Goal: Manage account settings

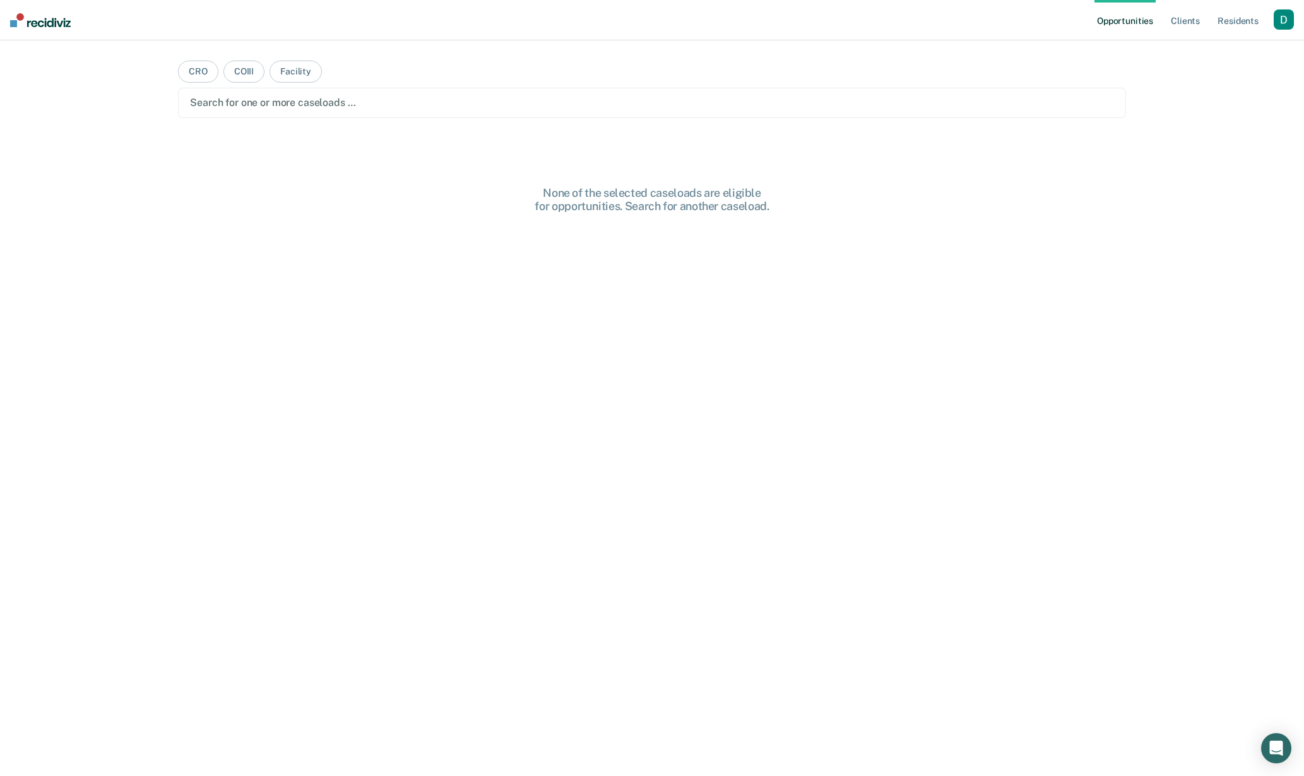
click at [721, 100] on div at bounding box center [652, 102] width 924 height 15
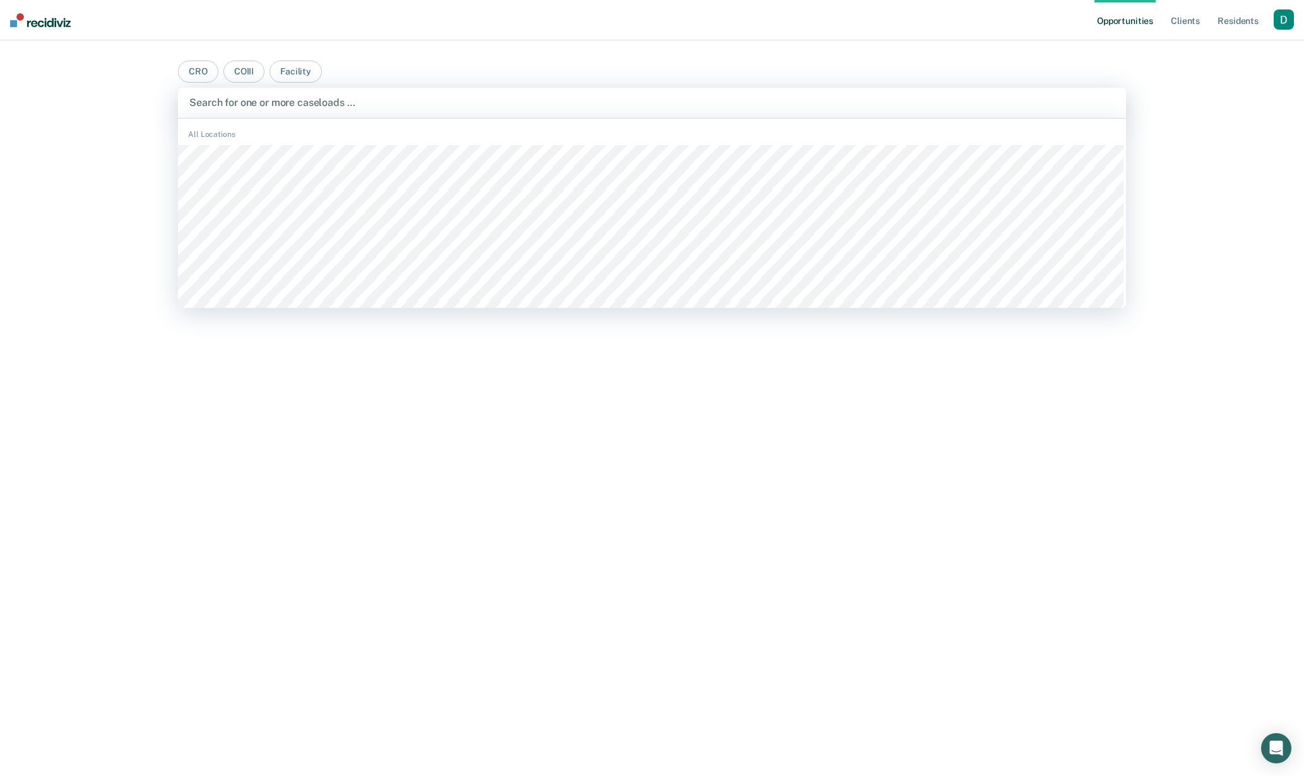
click at [1291, 18] on div "button" at bounding box center [1283, 19] width 20 height 20
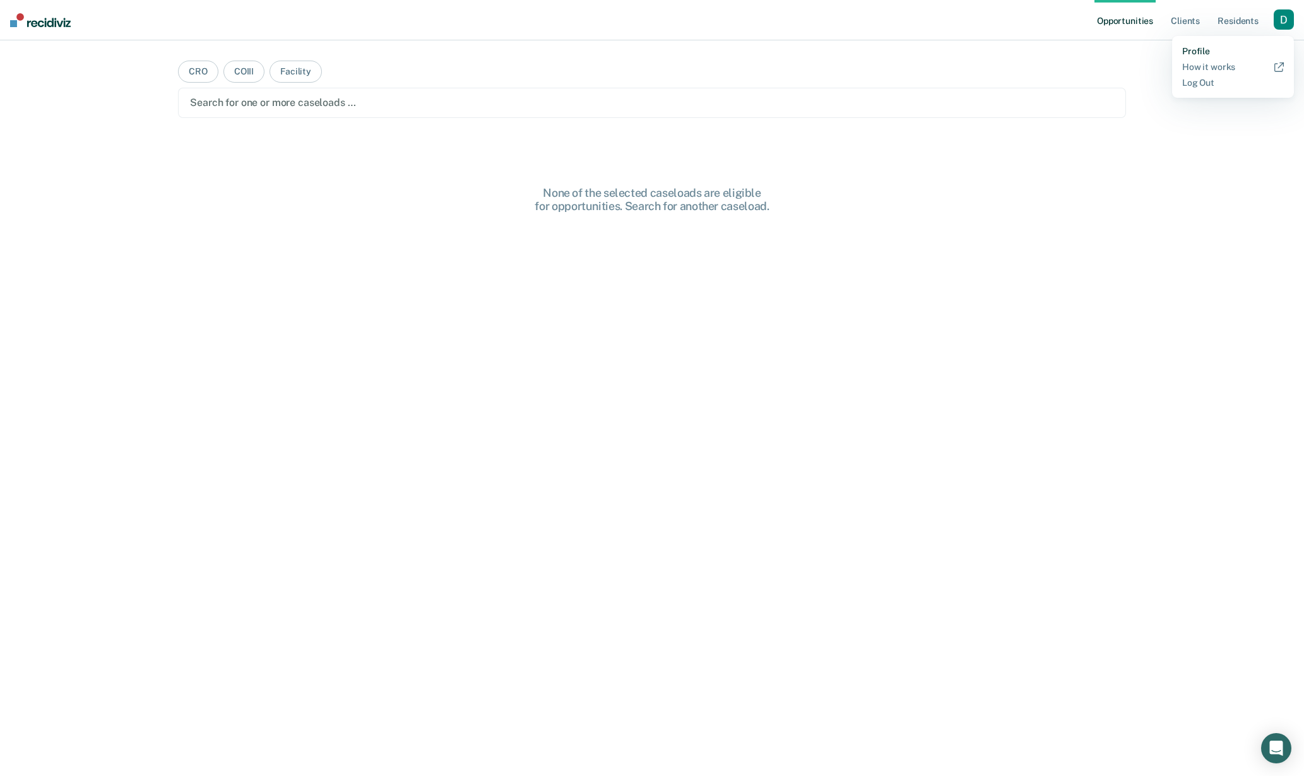
click at [1195, 54] on link "Profile" at bounding box center [1233, 51] width 102 height 11
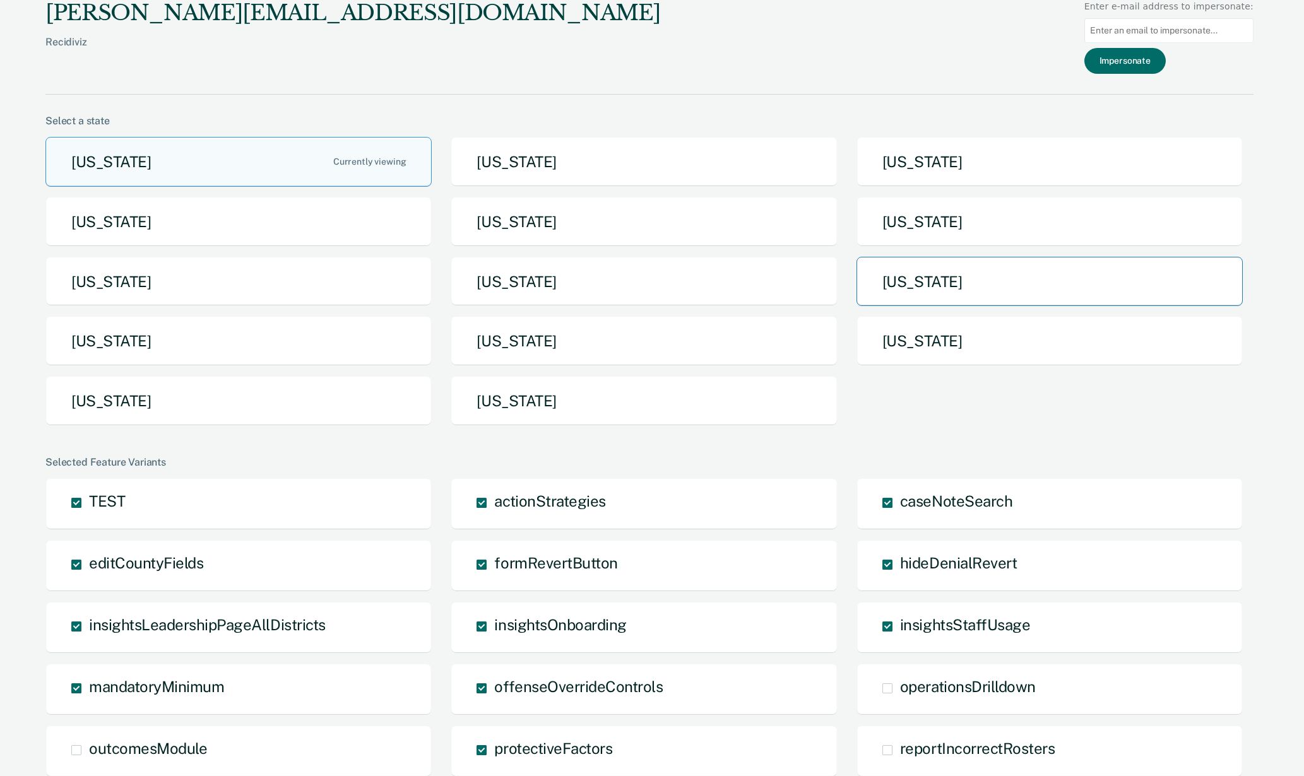
click at [918, 289] on button "[US_STATE]" at bounding box center [1049, 282] width 386 height 50
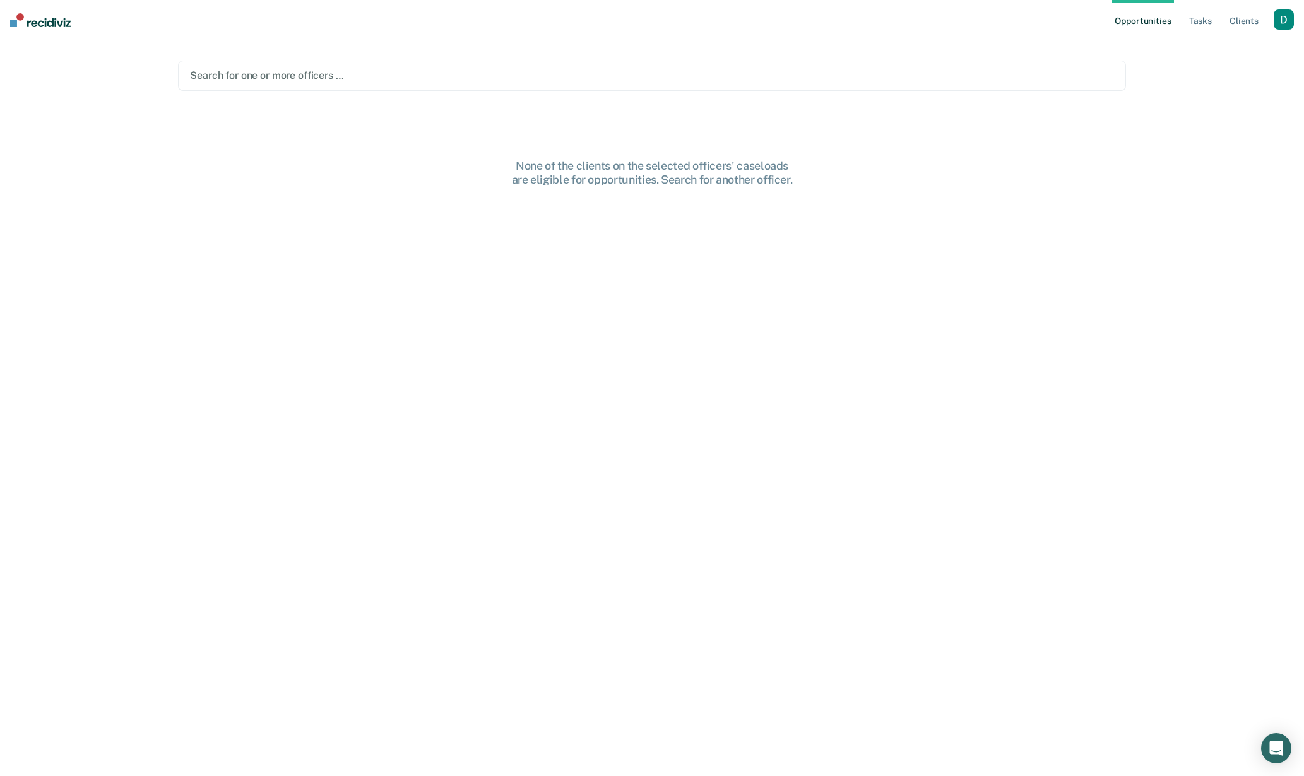
click at [1282, 23] on div "button" at bounding box center [1283, 19] width 20 height 20
click at [1214, 52] on link "Profile" at bounding box center [1233, 51] width 102 height 11
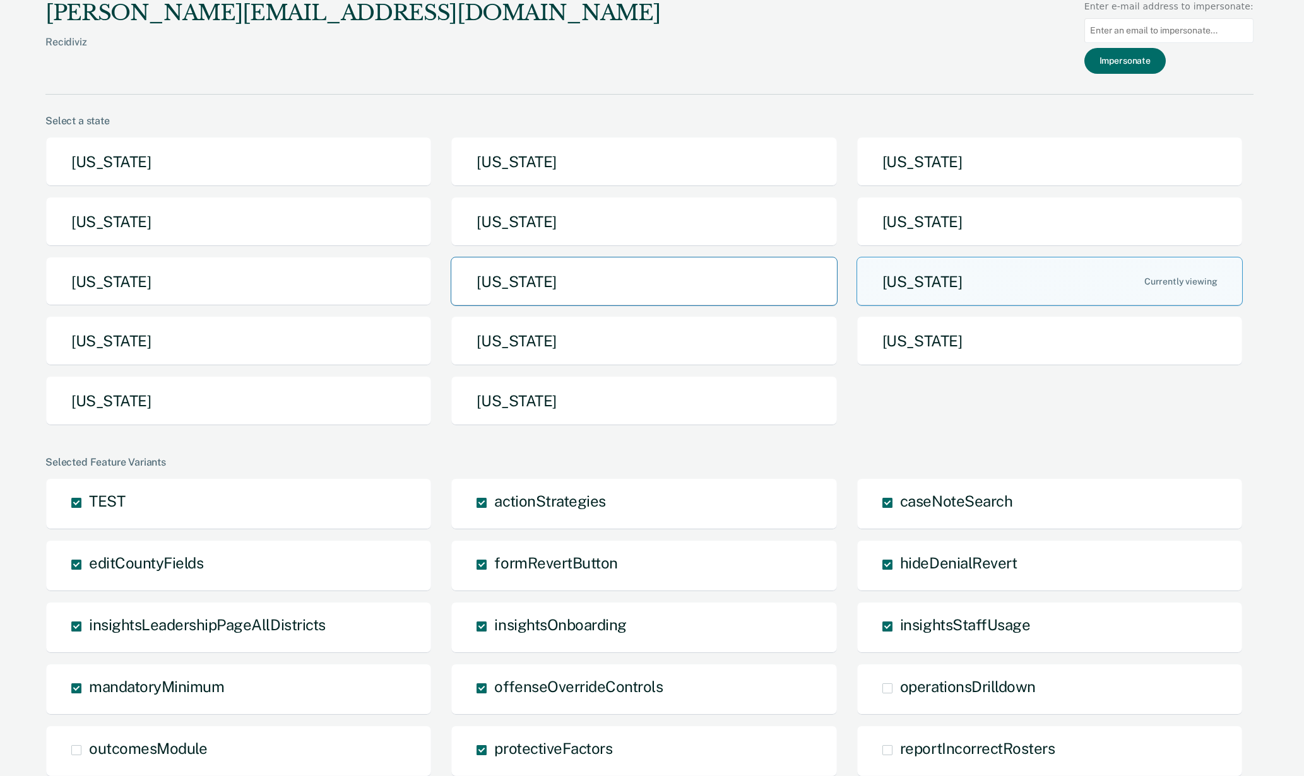
click at [644, 290] on button "[US_STATE]" at bounding box center [644, 282] width 386 height 50
